Goal: Use online tool/utility

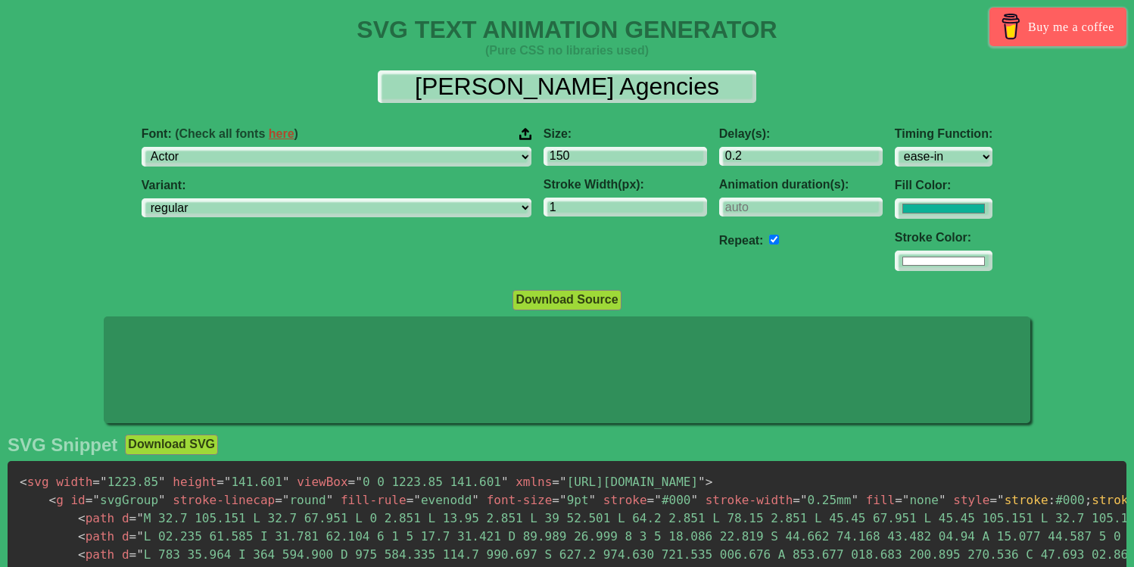
select select "Actor"
select select "ease-in"
click at [895, 208] on input "#0bb196" at bounding box center [944, 208] width 98 height 20
type input "#e6d1e3"
click at [785, 204] on input "-1" at bounding box center [800, 208] width 163 height 20
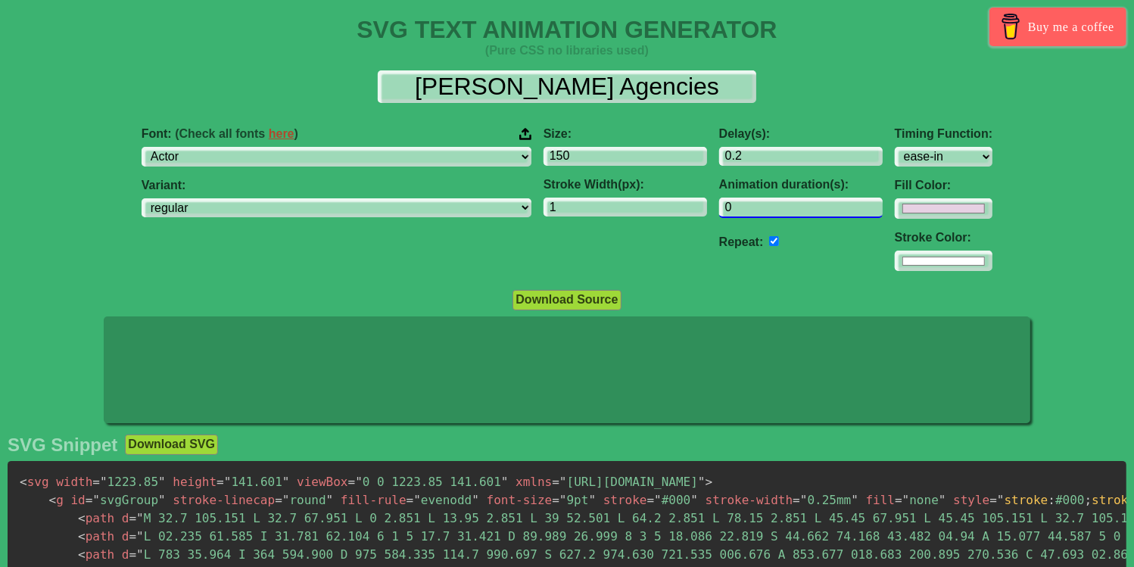
click at [779, 202] on input "0" at bounding box center [800, 208] width 163 height 20
click at [779, 202] on input "1" at bounding box center [800, 208] width 163 height 20
click at [743, 267] on div "Delay(s): 0.2 Animation duration(s): 1 Repeat:" at bounding box center [801, 199] width 176 height 169
click at [722, 207] on input "1" at bounding box center [800, 208] width 163 height 20
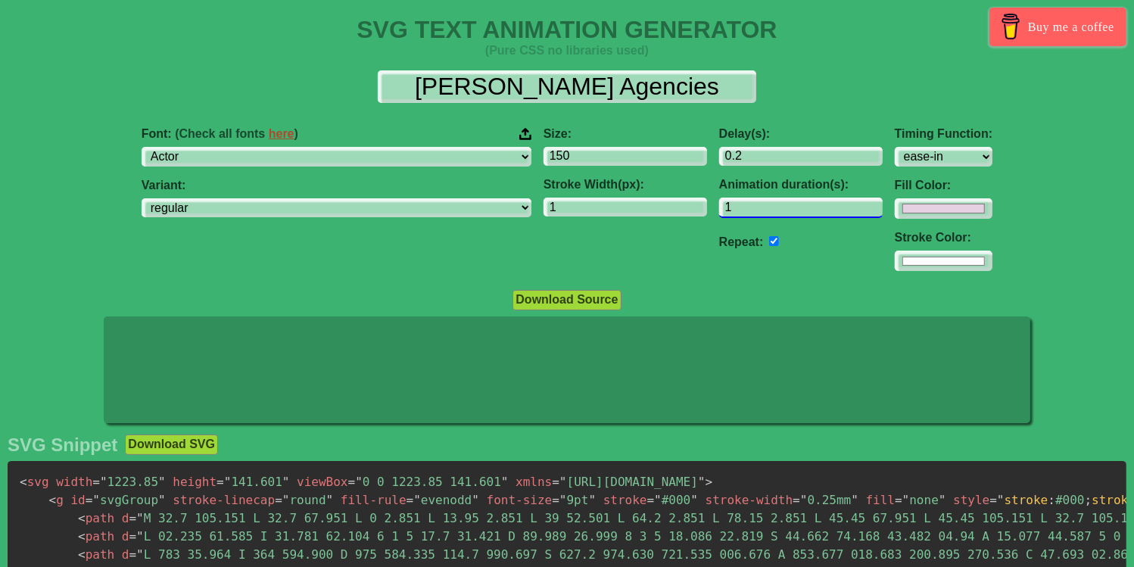
click at [722, 207] on input "1" at bounding box center [800, 208] width 163 height 20
type input "0"
type input "5"
click at [713, 275] on div "Delay(s): 0.2 Animation duration(s): 5 Repeat:" at bounding box center [801, 199] width 176 height 169
